Goal: Find specific page/section: Find specific page/section

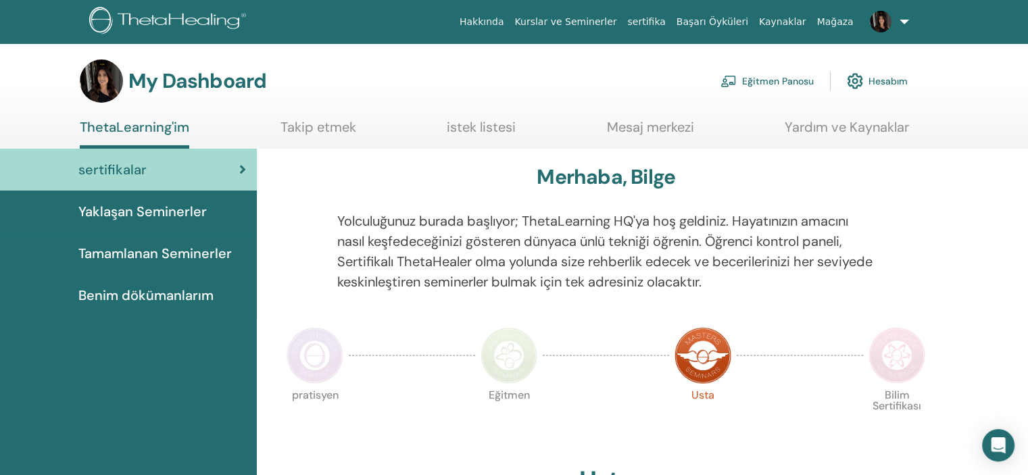
click at [349, 122] on link "Takip etmek" at bounding box center [318, 132] width 76 height 26
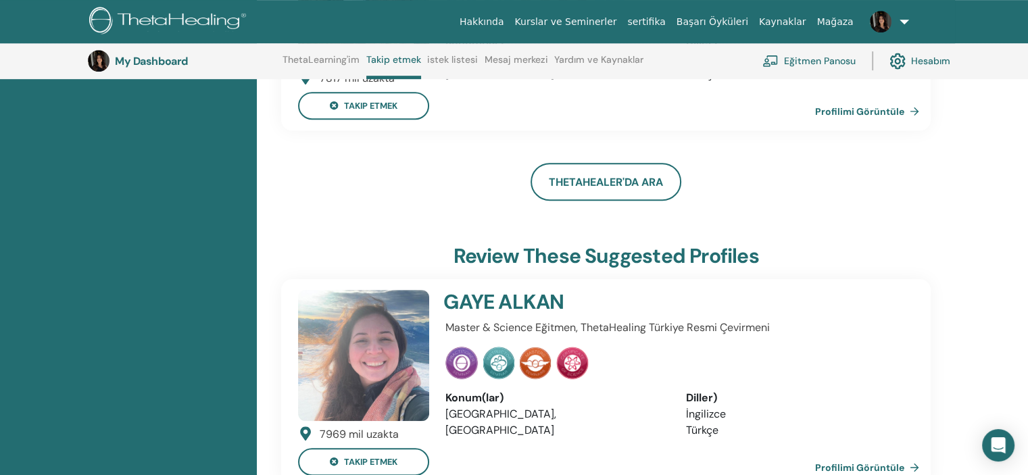
scroll to position [726, 0]
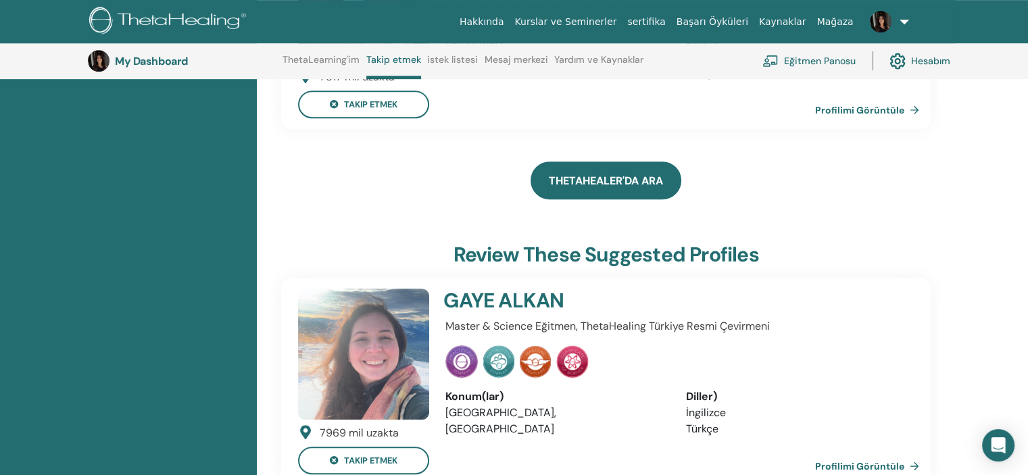
click at [590, 180] on link "ThetaHealer'da Ara" at bounding box center [605, 180] width 151 height 38
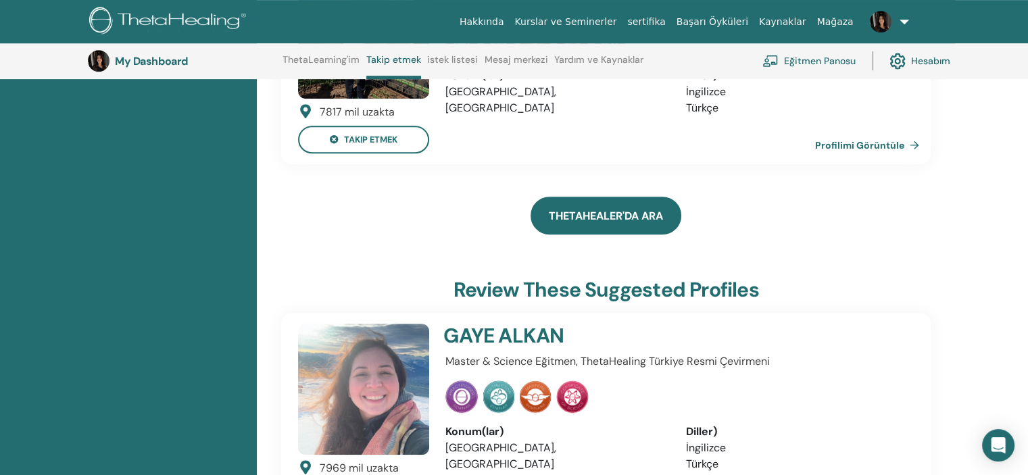
scroll to position [692, 0]
